Goal: Task Accomplishment & Management: Manage account settings

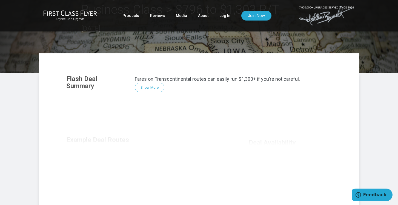
click at [153, 87] on div "Flash Deal Summary Fares on Transcontinental routes can easily run $1,300+ if y…" at bounding box center [199, 144] width 277 height 149
click at [151, 87] on div "Flash Deal Summary Fares on Transcontinental routes can easily run $1,300+ if y…" at bounding box center [199, 144] width 277 height 149
click at [151, 89] on div "Flash Deal Summary Fares on Transcontinental routes can easily run $1,300+ if y…" at bounding box center [199, 144] width 277 height 149
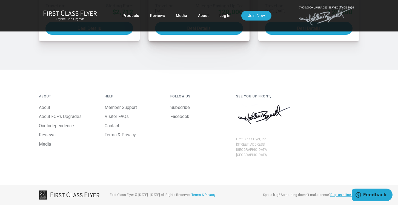
scroll to position [786, 0]
click at [222, 15] on link "Log In" at bounding box center [224, 16] width 11 height 10
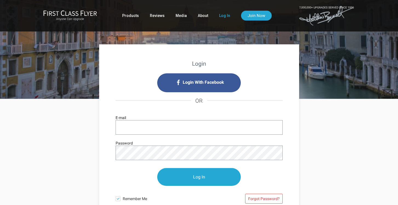
click at [208, 126] on input "E-mail" at bounding box center [199, 127] width 167 height 15
type input "[EMAIL_ADDRESS][DOMAIN_NAME]"
click at [199, 177] on input "Log In" at bounding box center [199, 177] width 84 height 18
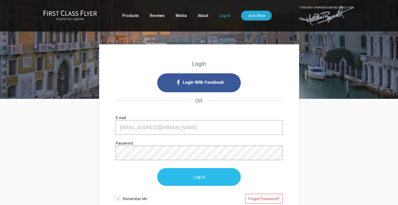
click at [203, 177] on input "Log In" at bounding box center [199, 177] width 84 height 18
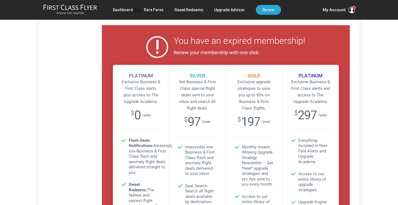
scroll to position [139, 0]
